Goal: Information Seeking & Learning: Learn about a topic

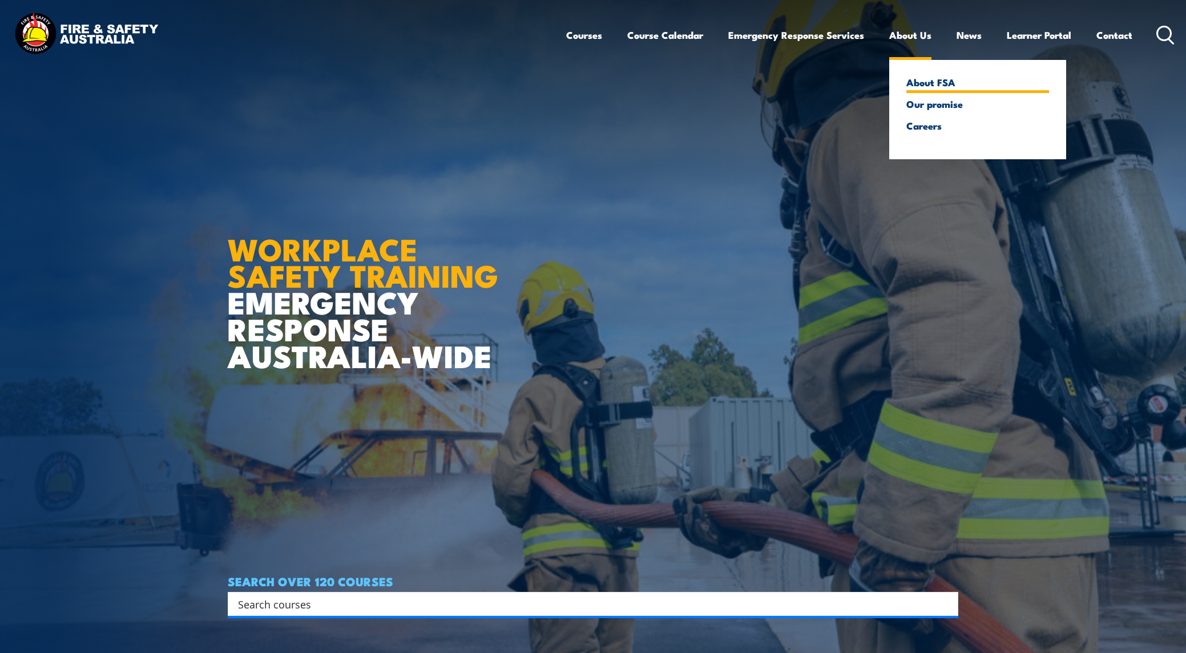
click at [916, 87] on link "About FSA" at bounding box center [977, 82] width 143 height 10
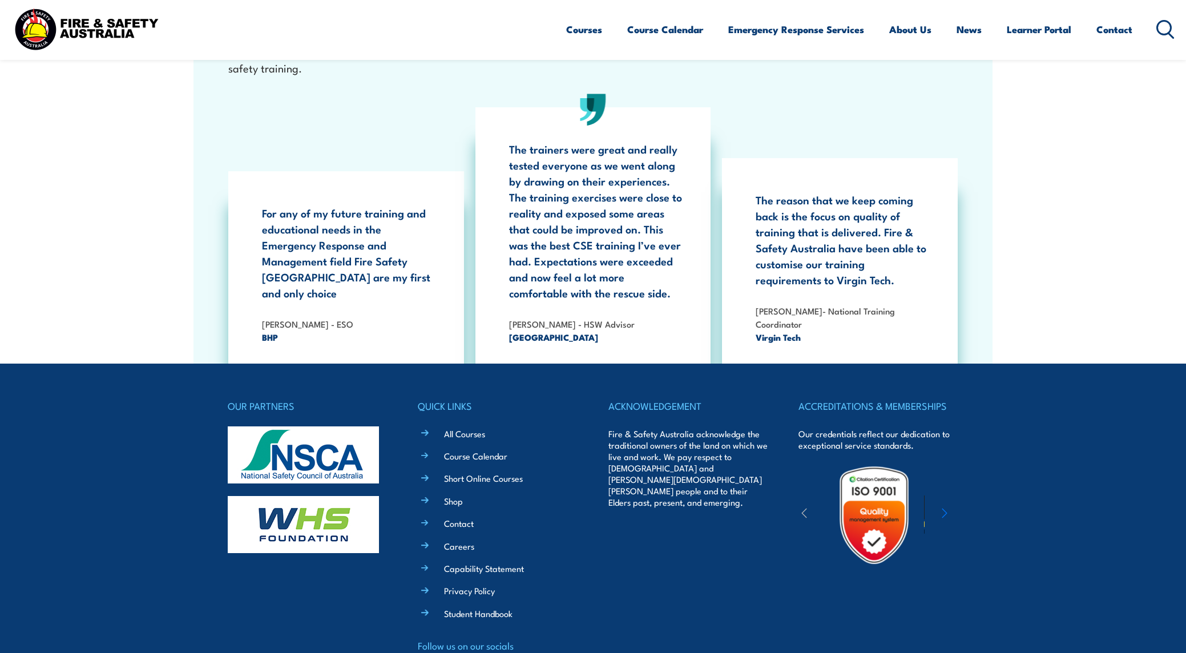
scroll to position [3571, 0]
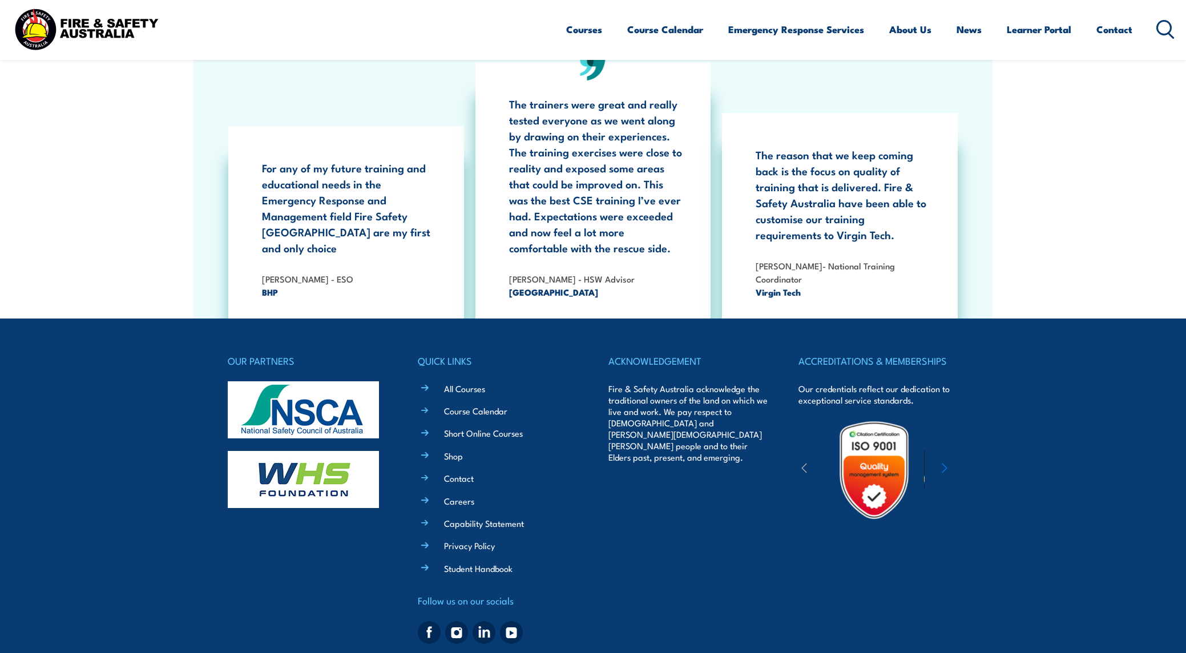
click at [945, 463] on icon "button" at bounding box center [944, 467] width 5 height 9
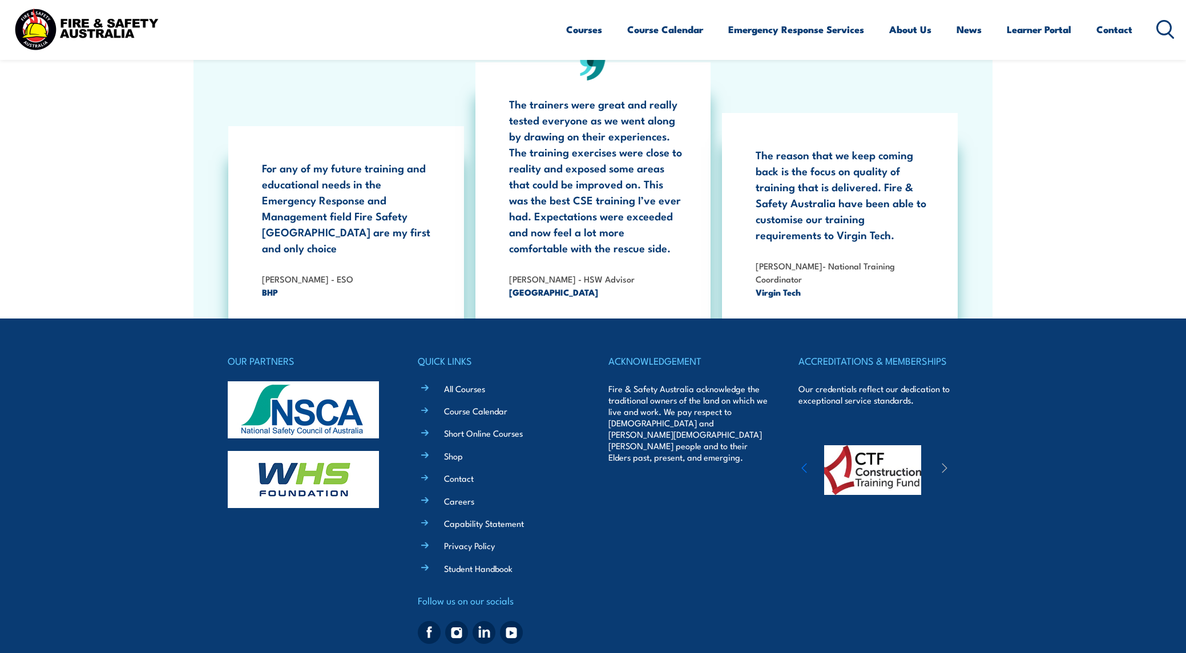
click at [945, 463] on icon "button" at bounding box center [944, 467] width 5 height 9
click at [947, 462] on icon "button" at bounding box center [945, 467] width 6 height 11
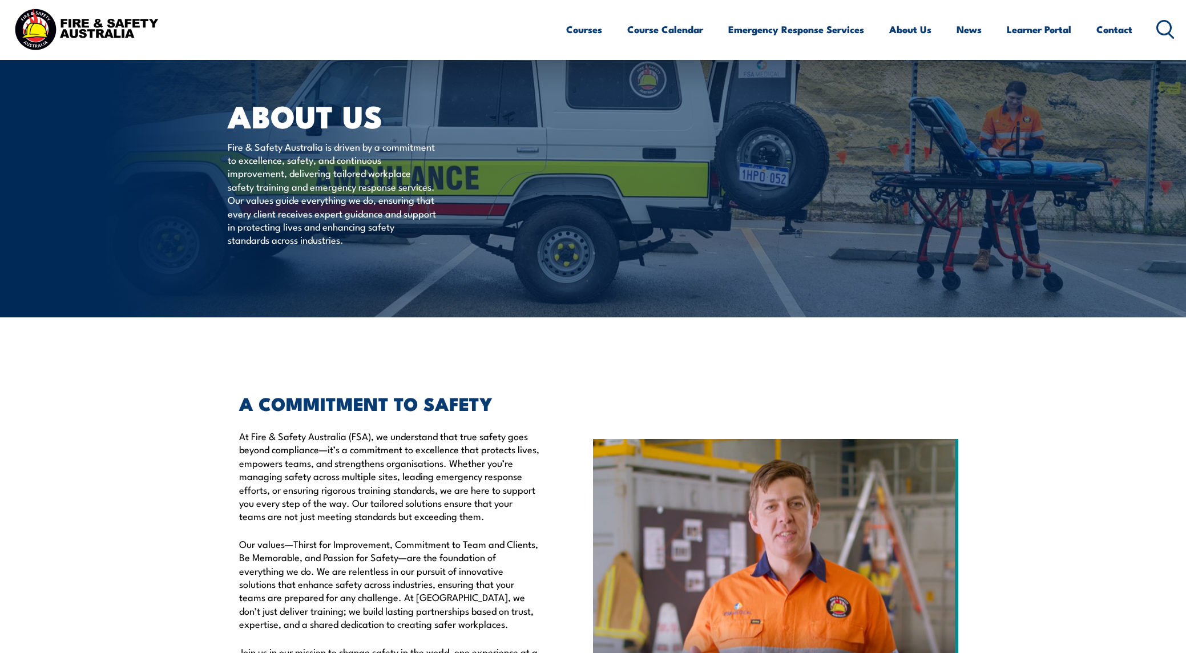
scroll to position [0, 0]
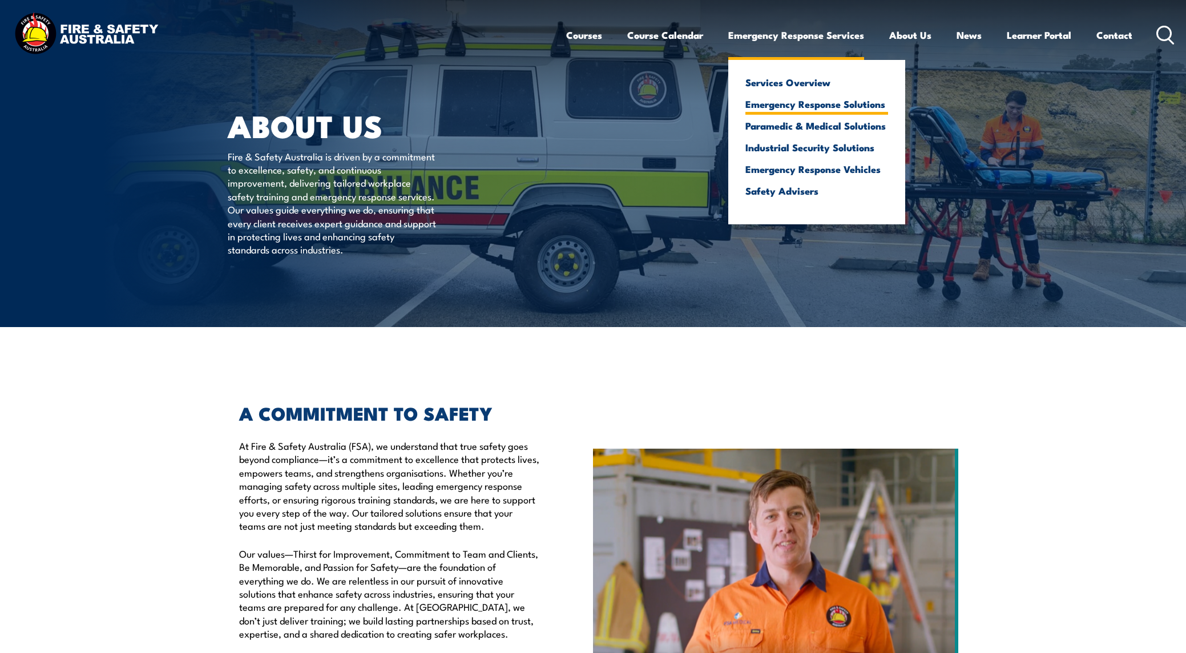
click at [768, 107] on link "Emergency Response Solutions" at bounding box center [816, 104] width 143 height 10
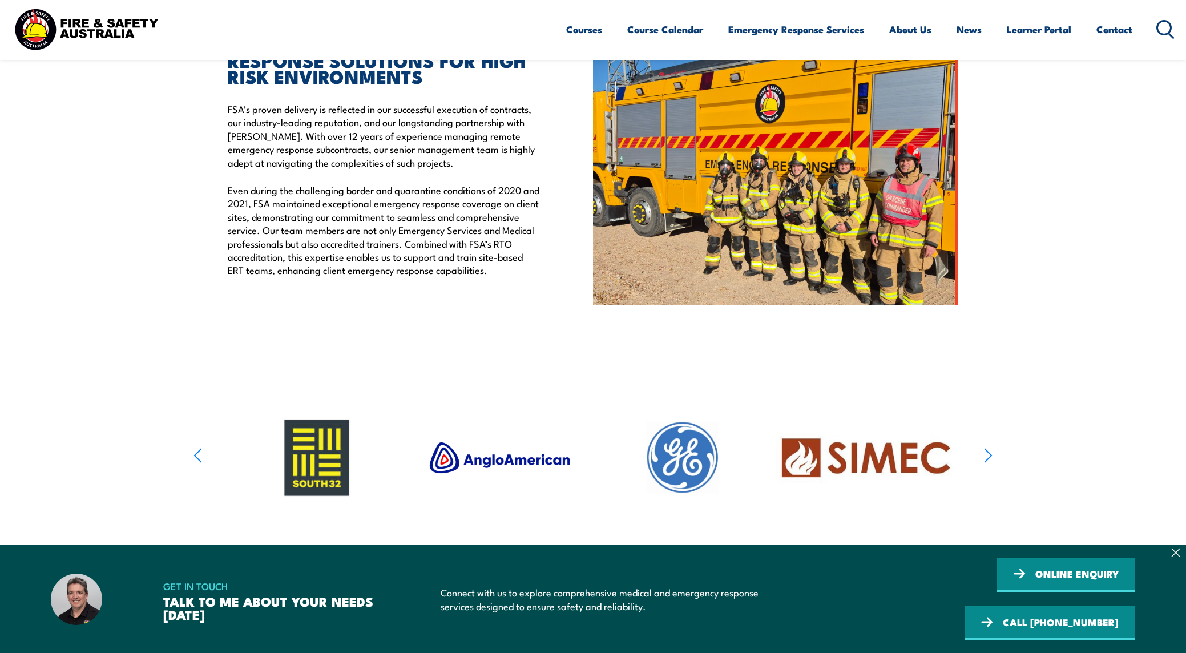
scroll to position [366, 0]
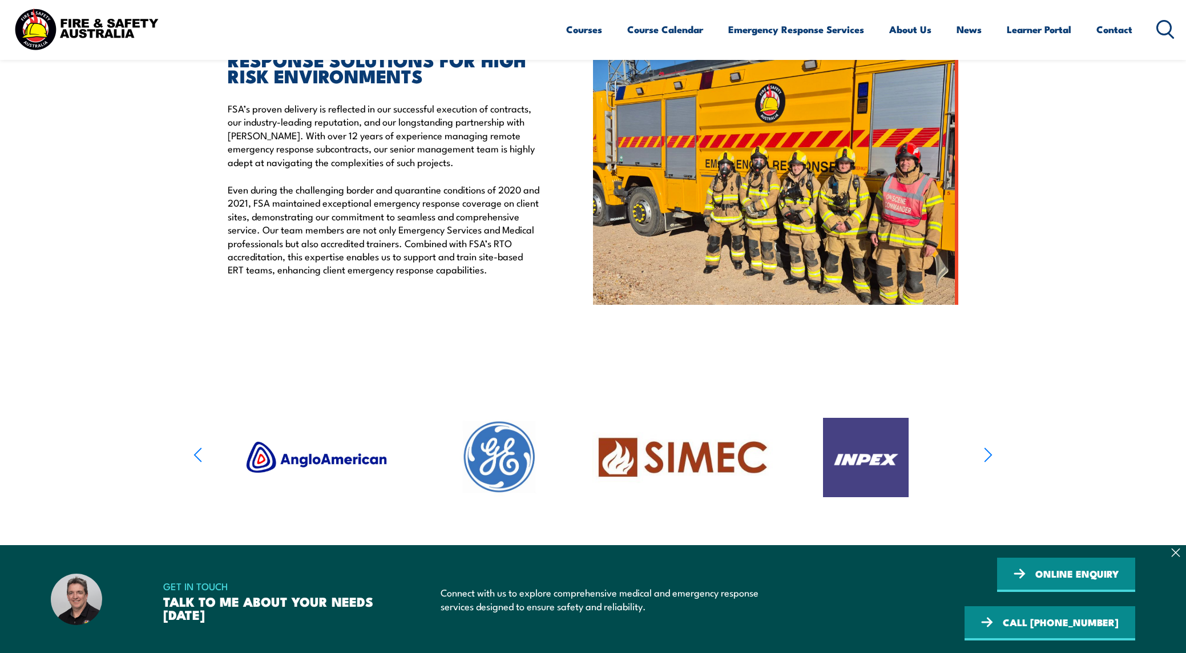
click at [1002, 466] on section at bounding box center [593, 457] width 1186 height 181
click at [990, 462] on icon "button" at bounding box center [988, 455] width 7 height 14
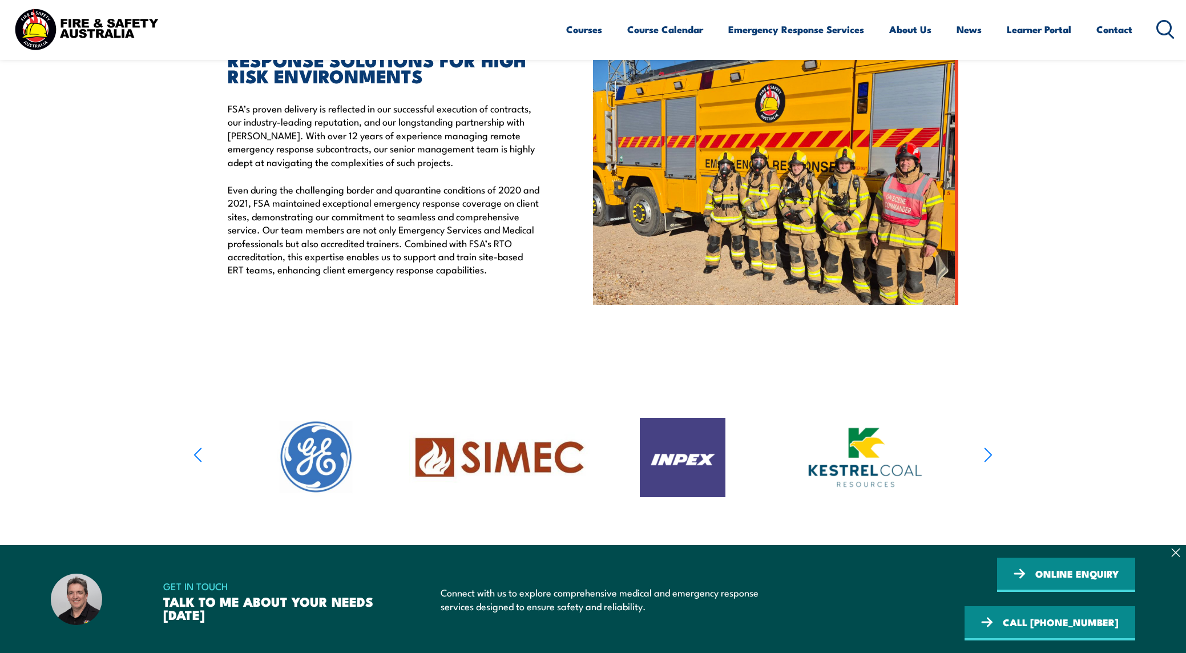
click at [990, 462] on icon "button" at bounding box center [988, 455] width 7 height 14
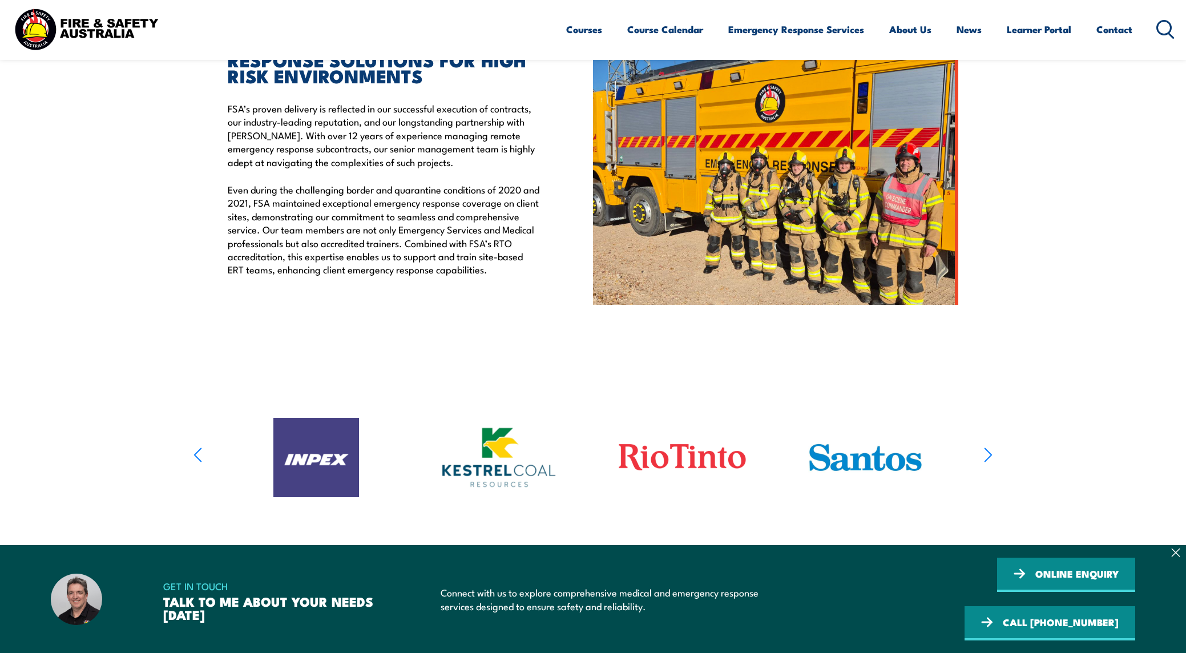
click at [990, 462] on icon "button" at bounding box center [988, 455] width 7 height 14
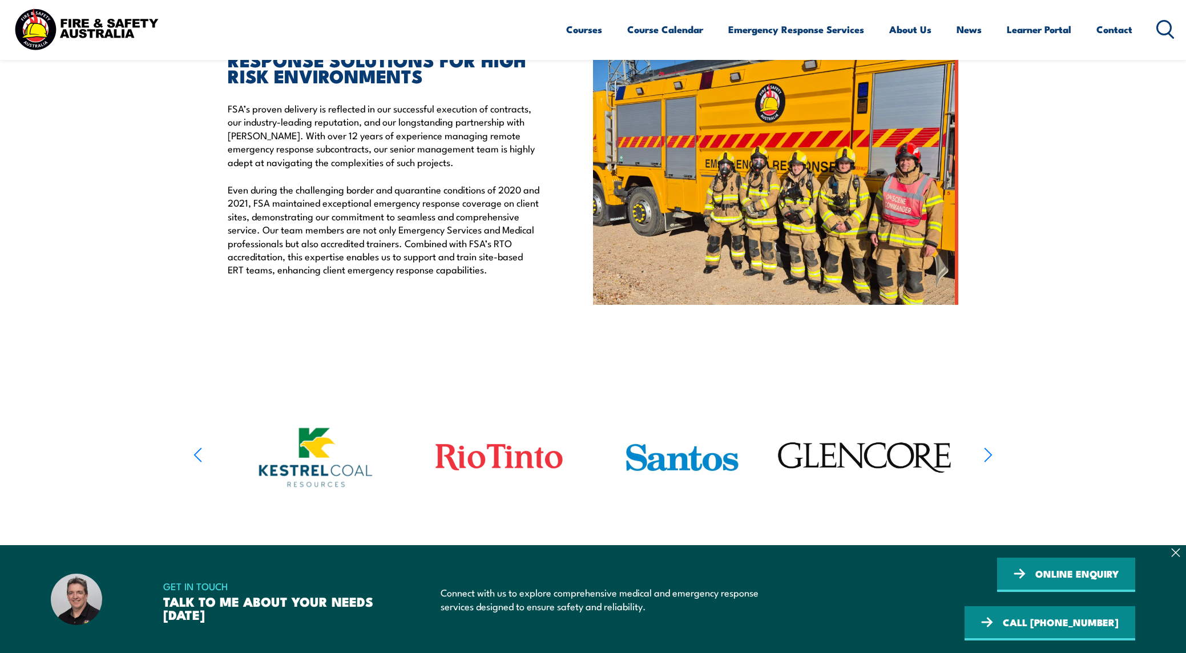
click at [990, 462] on icon "button" at bounding box center [988, 455] width 7 height 14
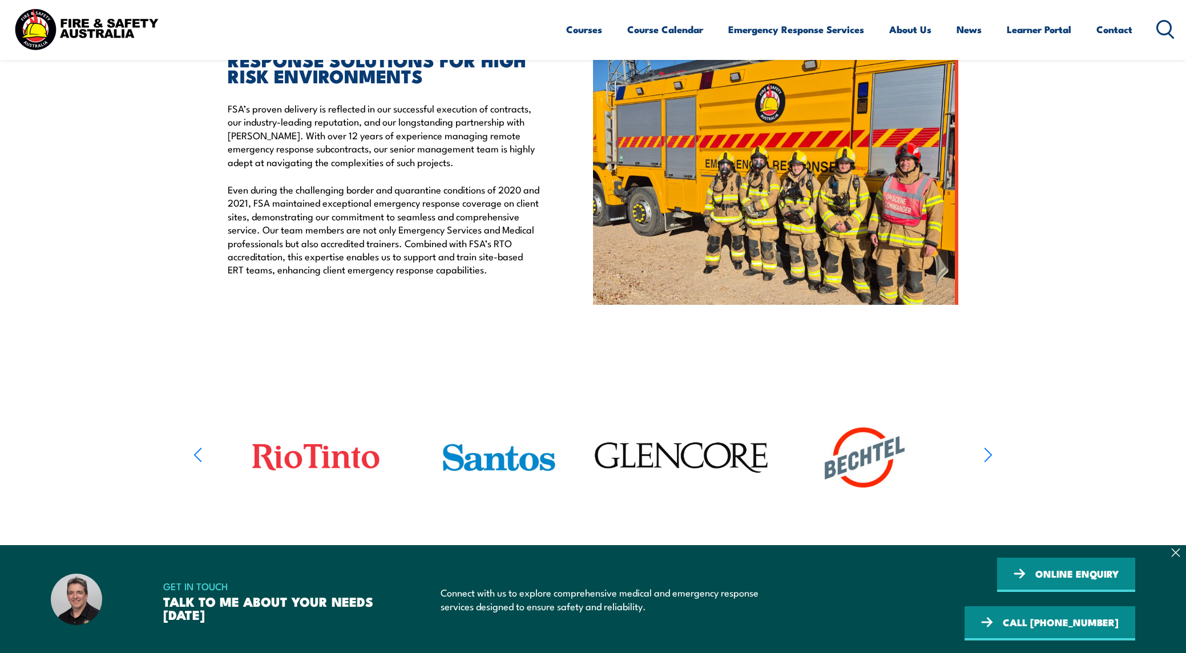
click at [990, 462] on icon "button" at bounding box center [988, 455] width 7 height 14
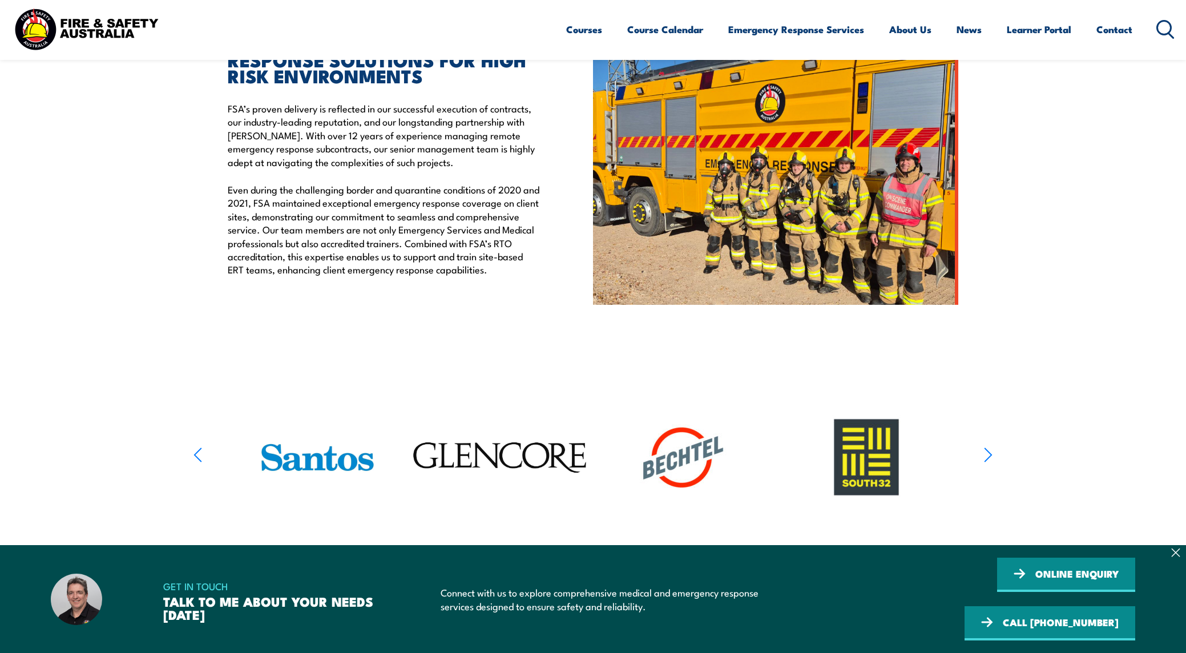
click at [990, 462] on icon "button" at bounding box center [988, 455] width 7 height 14
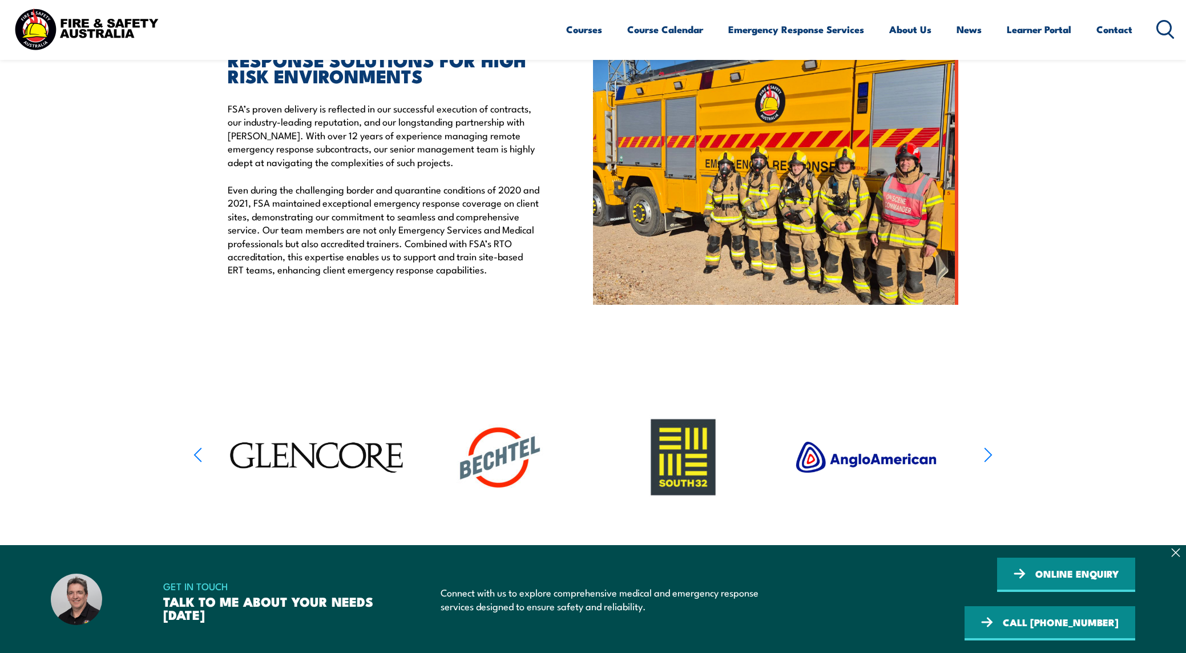
click at [990, 462] on icon "button" at bounding box center [988, 455] width 7 height 14
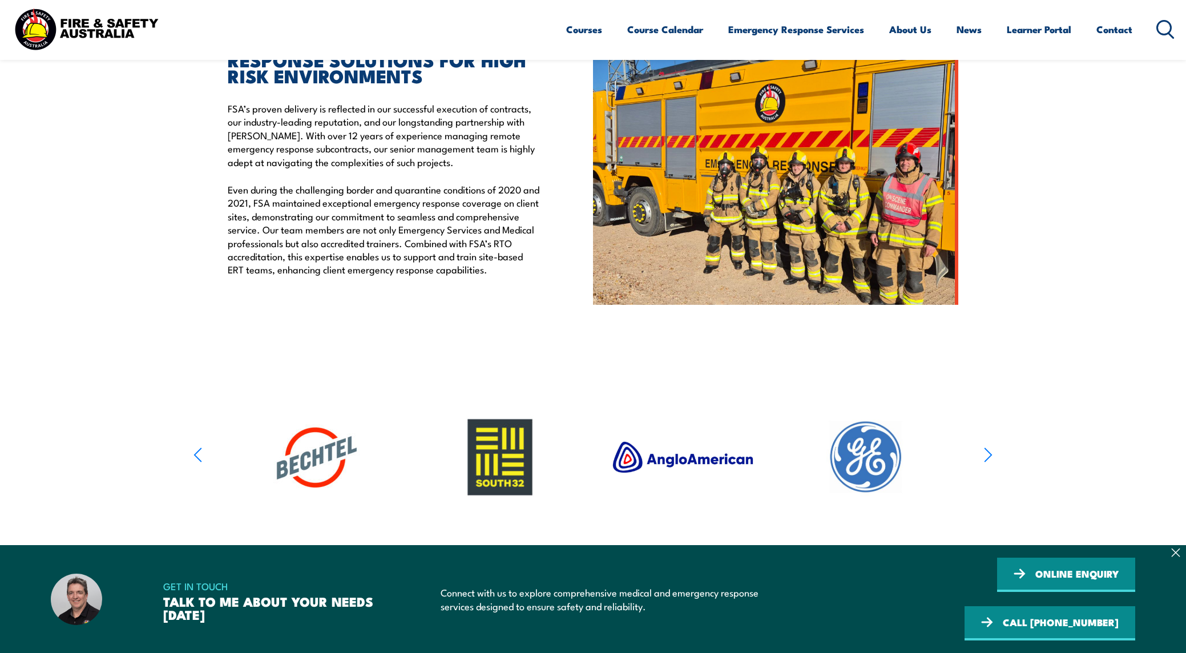
click at [990, 462] on icon "button" at bounding box center [988, 455] width 7 height 14
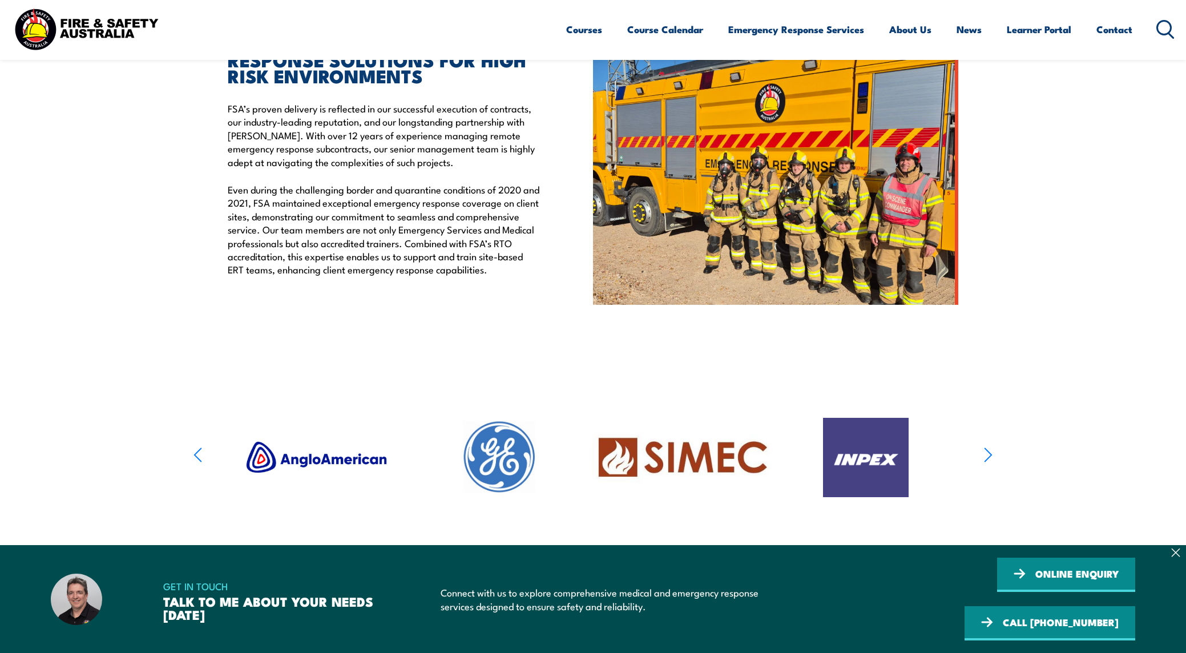
click at [990, 462] on icon "button" at bounding box center [988, 455] width 7 height 14
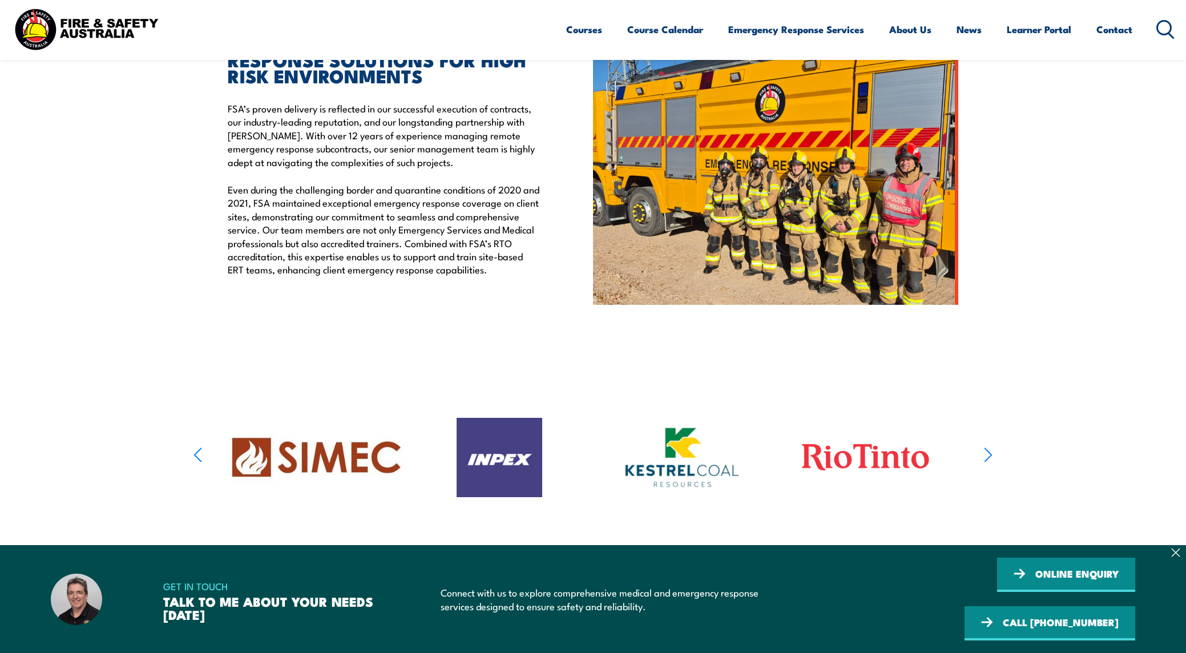
click at [990, 462] on icon "button" at bounding box center [988, 455] width 7 height 14
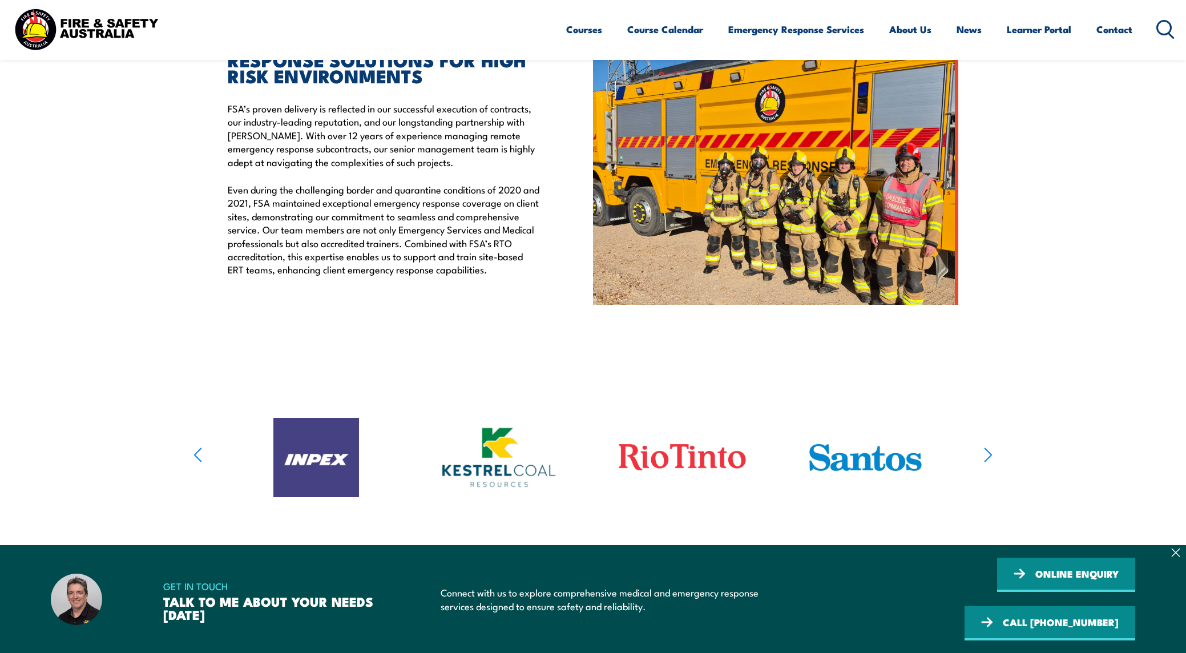
click at [990, 462] on icon "button" at bounding box center [988, 455] width 7 height 14
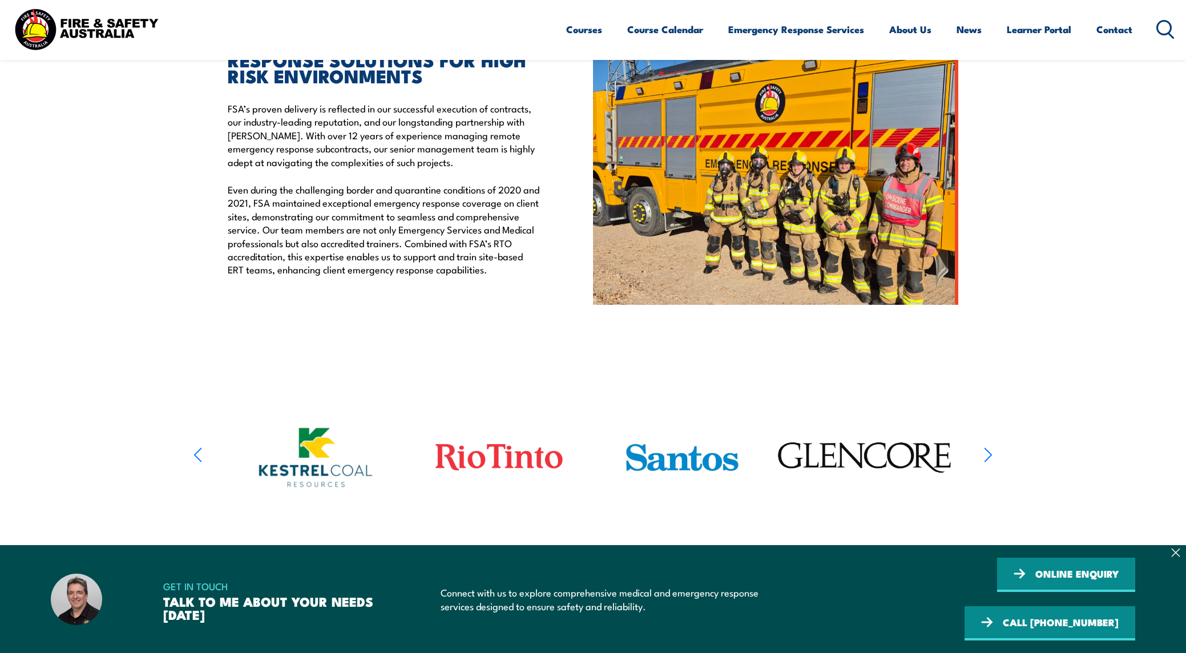
click at [990, 462] on icon "button" at bounding box center [988, 455] width 7 height 14
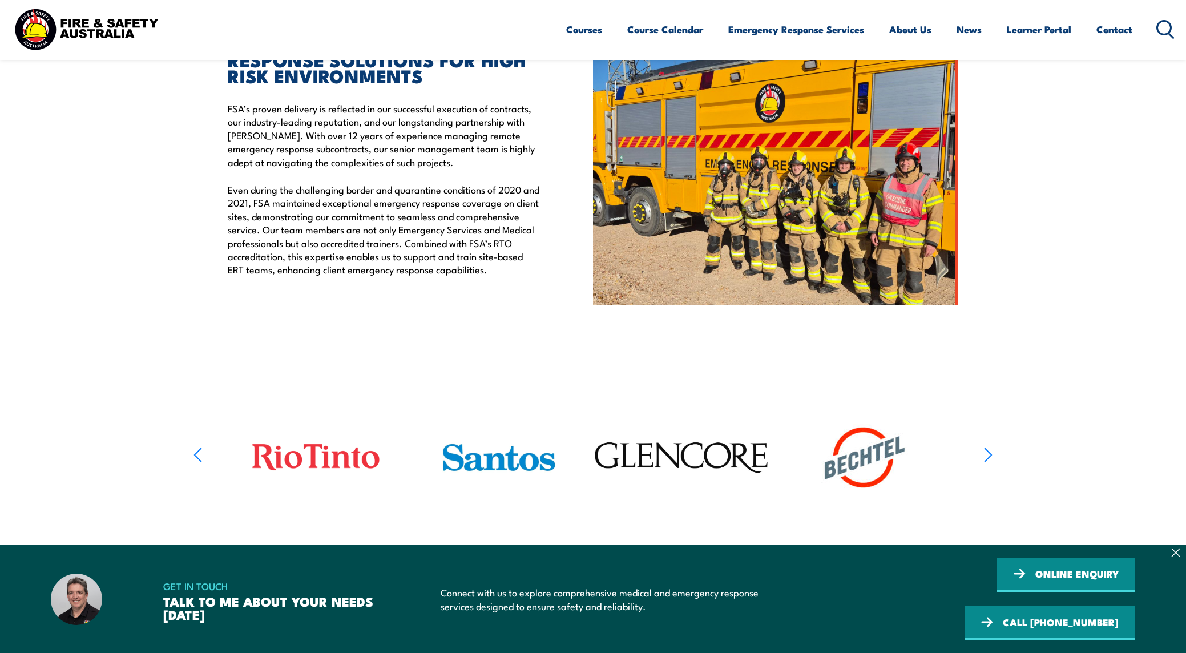
click at [990, 462] on icon "button" at bounding box center [988, 455] width 7 height 14
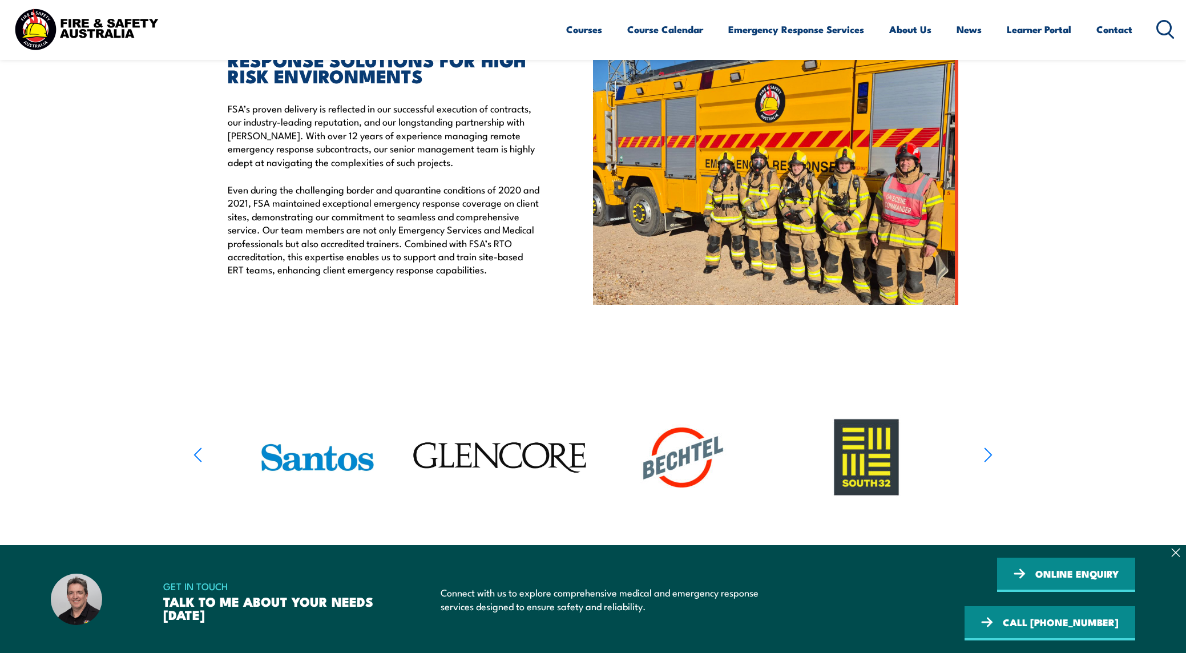
click at [990, 462] on icon "button" at bounding box center [988, 455] width 7 height 14
